Goal: Check status

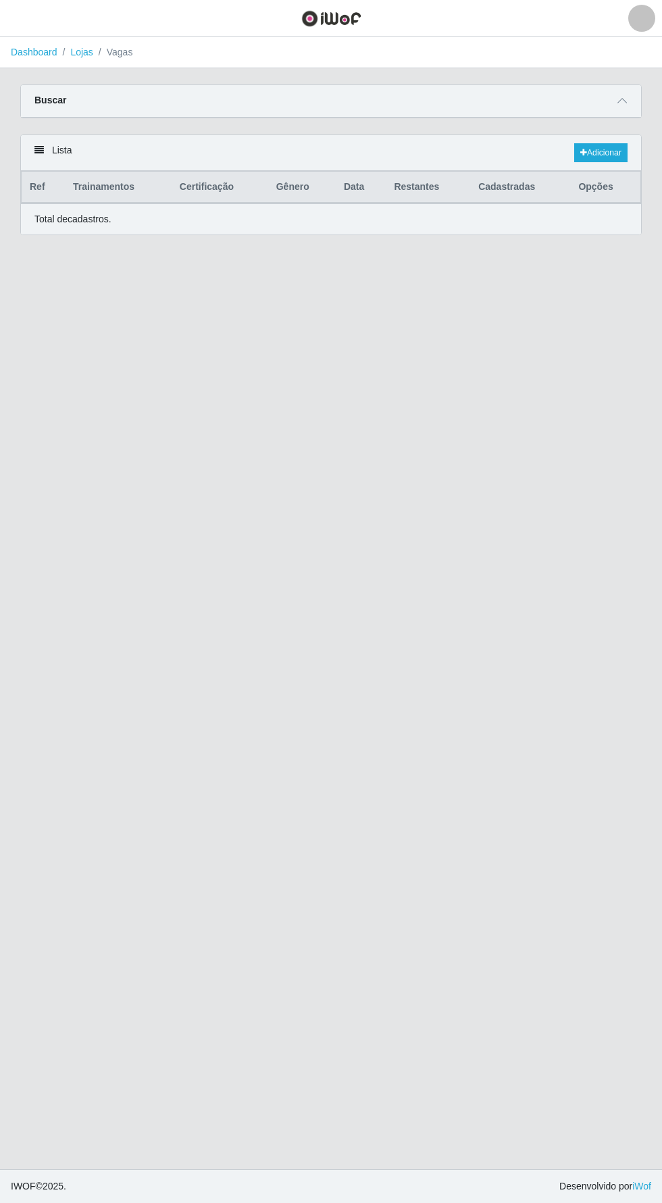
scroll to position [25, 0]
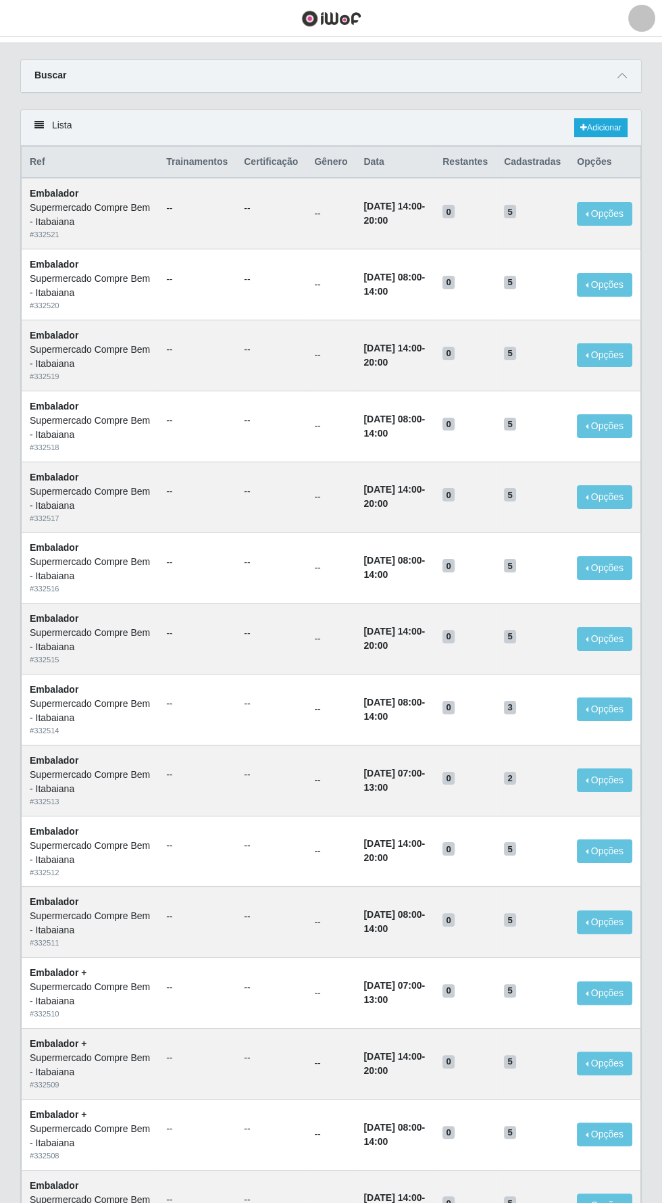
click at [57, 66] on div "Buscar" at bounding box center [331, 76] width 620 height 32
click at [26, 18] on span "button" at bounding box center [17, 19] width 18 height 16
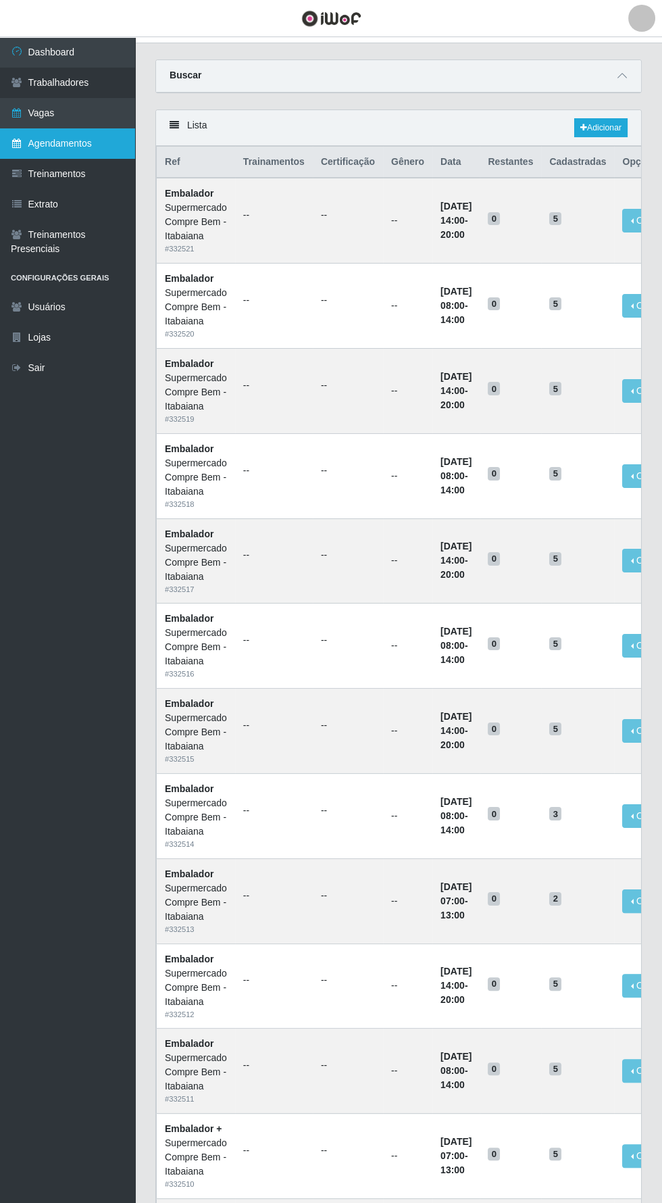
click at [37, 143] on link "Agendamentos" at bounding box center [67, 143] width 135 height 30
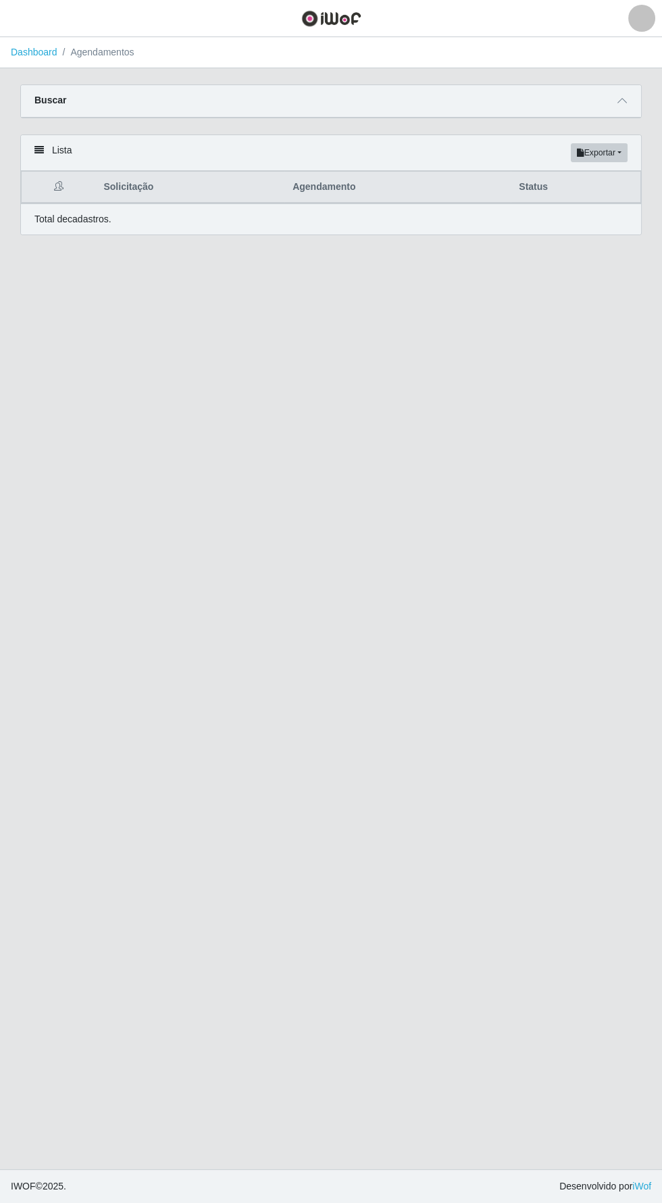
click at [110, 85] on div "Buscar" at bounding box center [331, 101] width 620 height 32
click at [617, 93] on span at bounding box center [622, 101] width 16 height 16
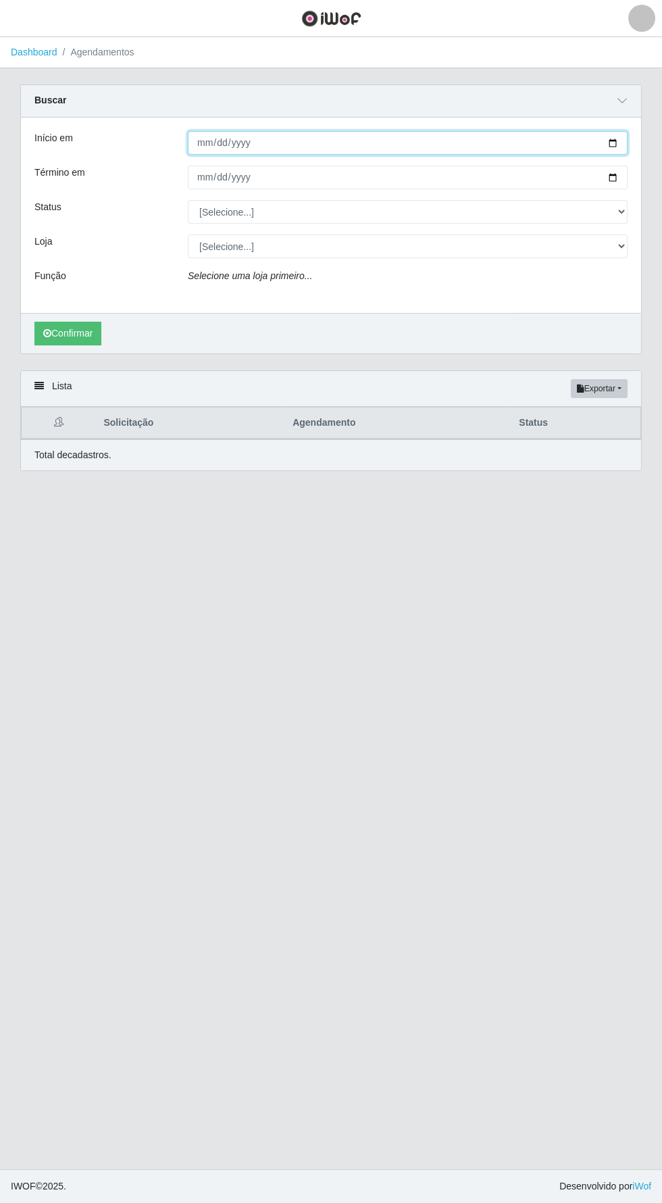
click at [333, 131] on input "Início em" at bounding box center [408, 143] width 440 height 24
type input "[DATE]"
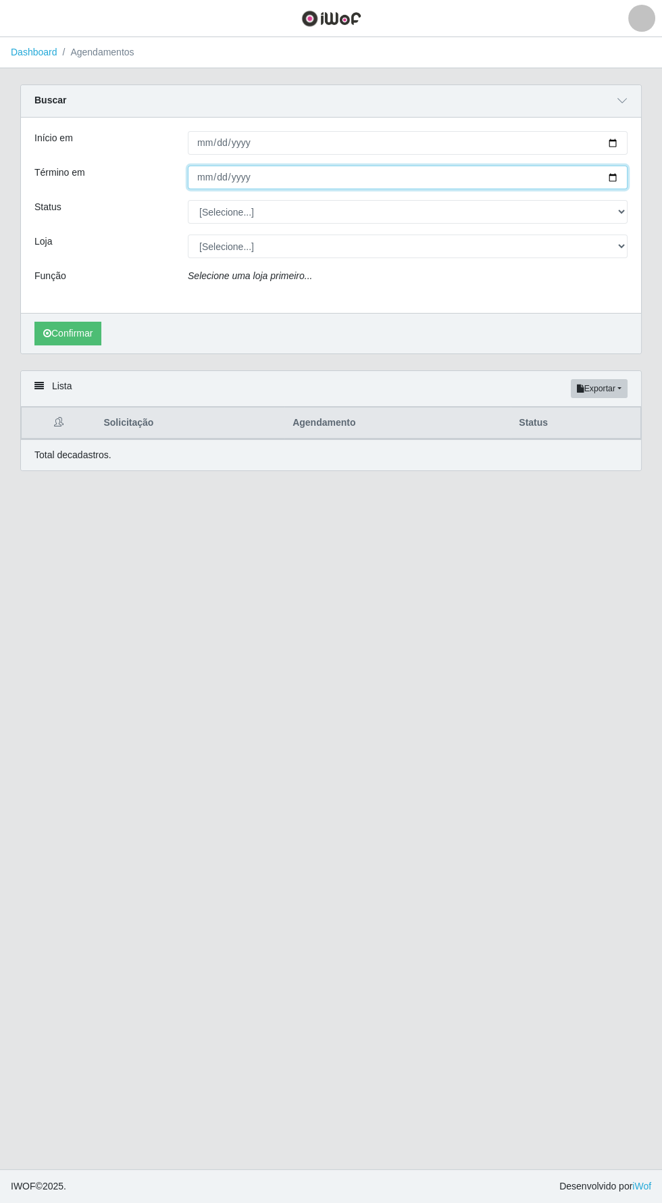
click at [333, 166] on input "Término em" at bounding box center [408, 178] width 440 height 24
type input "[DATE]"
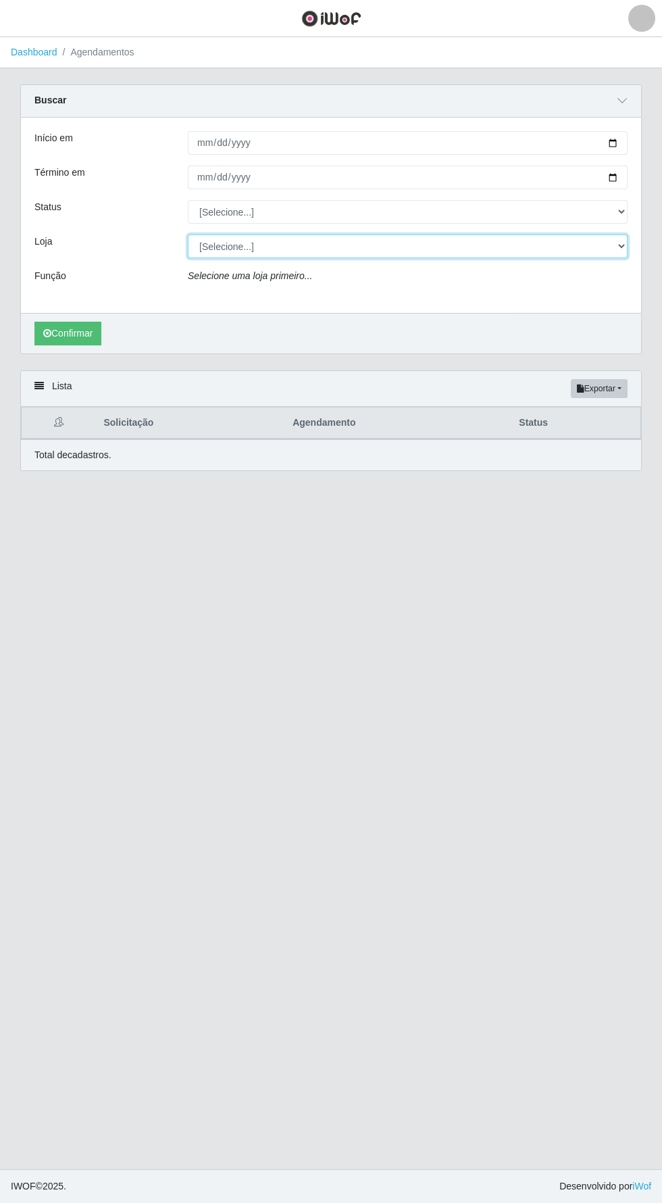
click at [280, 234] on select "[Selecione...] Supermercado Compre Bem - Itabaiana" at bounding box center [408, 246] width 440 height 24
select select "264"
click at [188, 234] on select "[Selecione...] Supermercado Compre Bem - Itabaiana" at bounding box center [408, 246] width 440 height 24
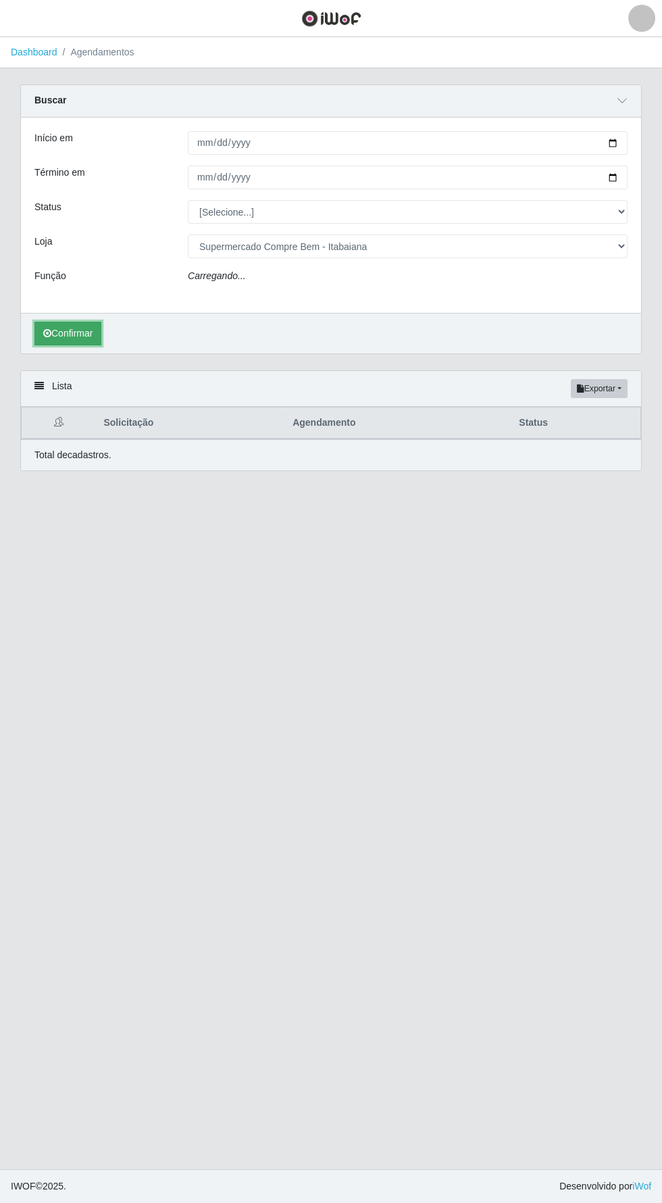
click at [71, 322] on button "Confirmar" at bounding box center [67, 334] width 67 height 24
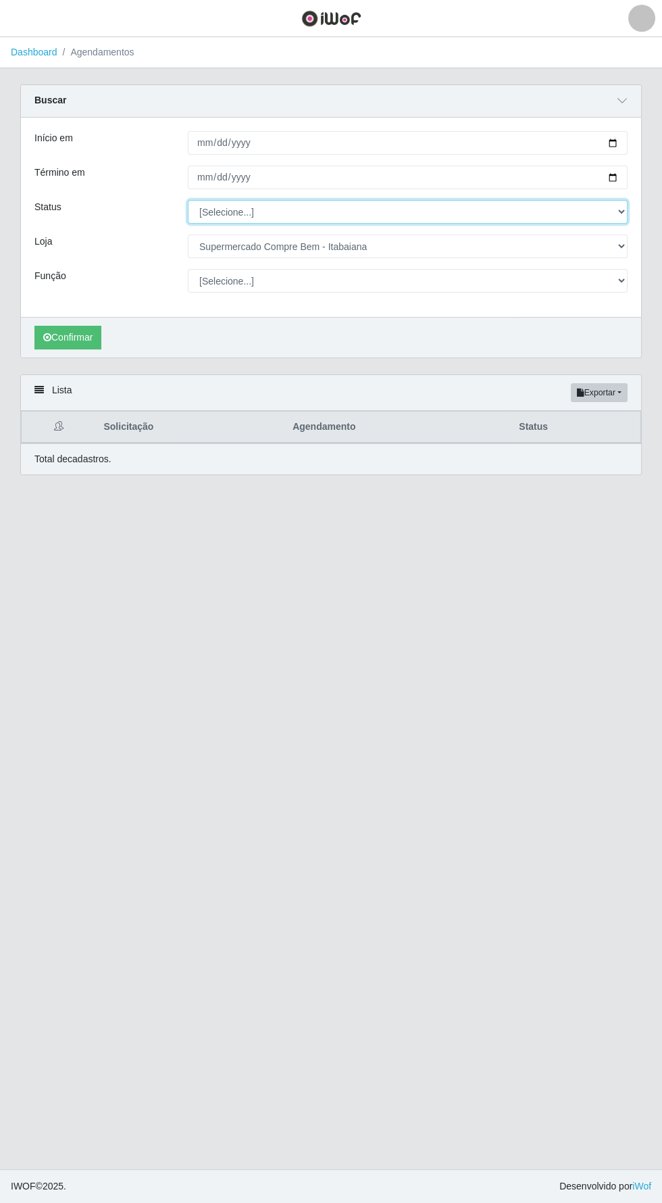
click at [276, 200] on select "[Selecione...] AGENDADO AGUARDANDO LIBERAR EM ANDAMENTO EM REVISÃO FINALIZADO C…" at bounding box center [408, 212] width 440 height 24
select select "AGENDADO"
click at [188, 200] on select "[Selecione...] AGENDADO AGUARDANDO LIBERAR EM ANDAMENTO EM REVISÃO FINALIZADO C…" at bounding box center [408, 212] width 440 height 24
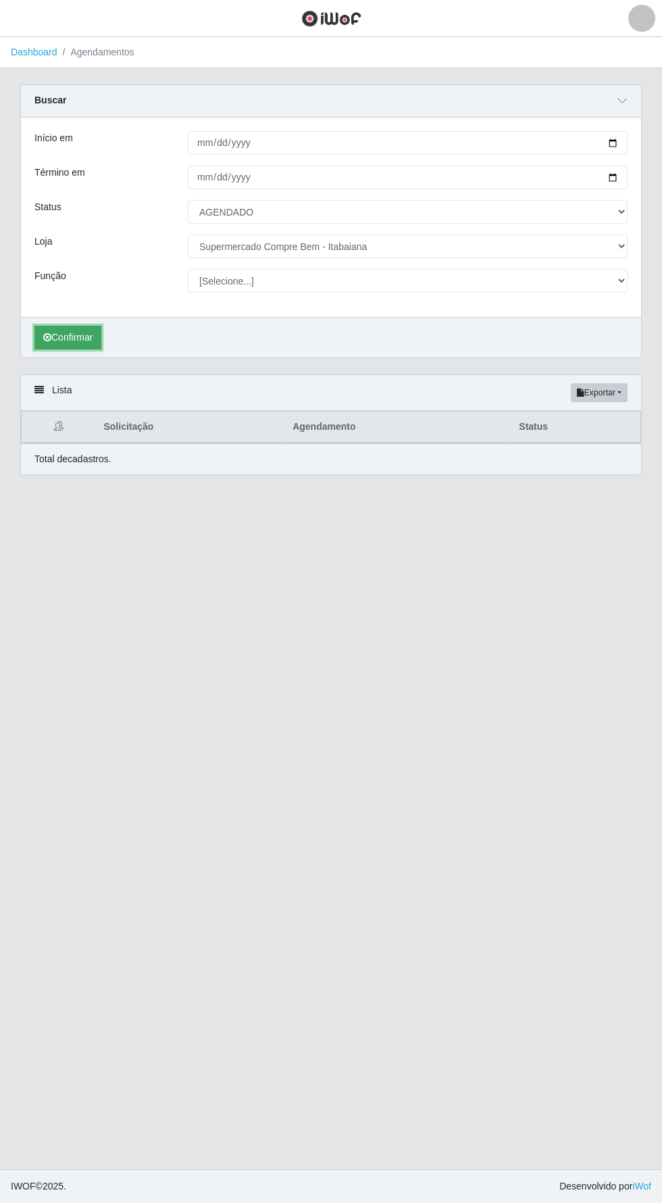
click at [80, 326] on button "Confirmar" at bounding box center [67, 338] width 67 height 24
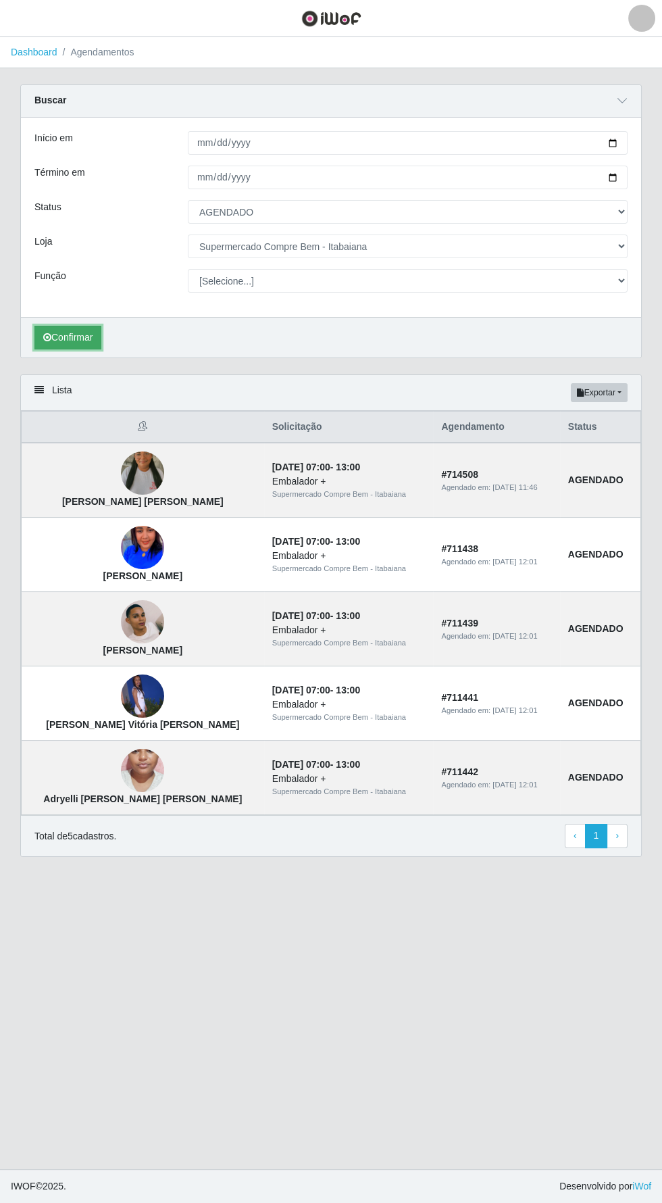
scroll to position [2, 0]
